Goal: Book appointment/travel/reservation

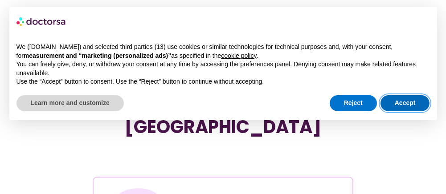
click at [395, 103] on button "Accept" at bounding box center [405, 103] width 49 height 16
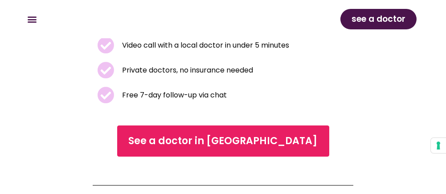
scroll to position [297, 0]
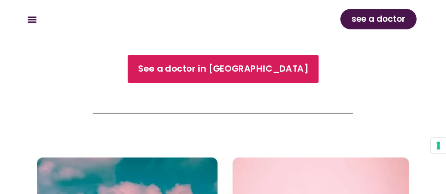
click at [208, 63] on span "See a doctor in [GEOGRAPHIC_DATA]" at bounding box center [223, 69] width 170 height 13
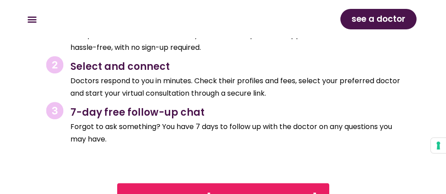
scroll to position [1634, 0]
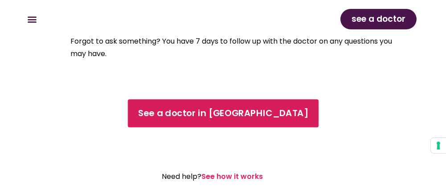
click at [211, 107] on span "See a doctor in [GEOGRAPHIC_DATA]" at bounding box center [223, 113] width 170 height 13
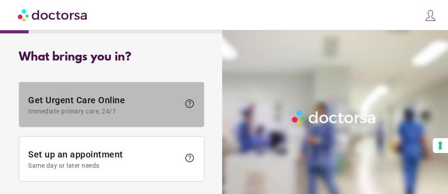
click at [142, 104] on span "Get Urgent Care Online Immediate primary care, 24/7" at bounding box center [104, 105] width 152 height 20
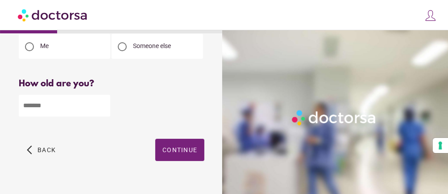
scroll to position [50, 0]
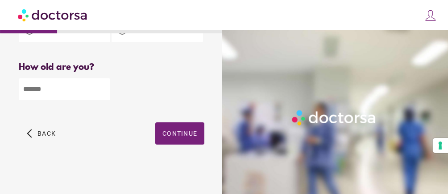
click at [56, 90] on input "number" at bounding box center [64, 89] width 91 height 22
